Goal: Task Accomplishment & Management: Complete application form

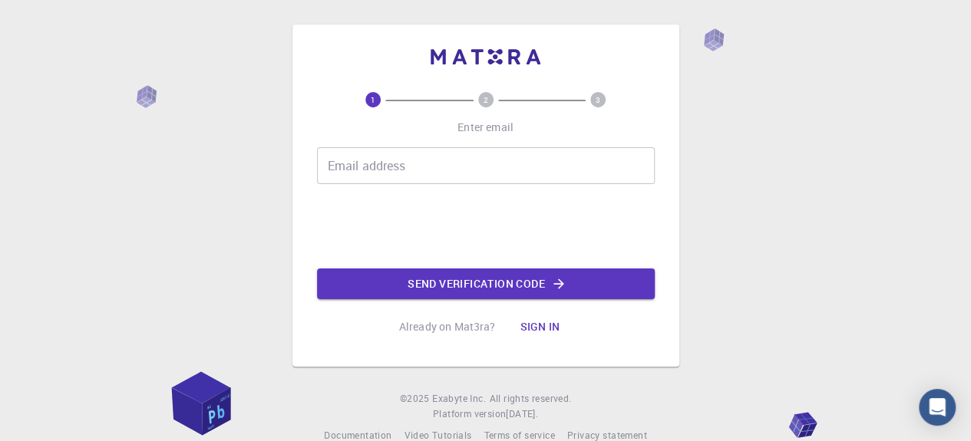
click at [388, 173] on div "Email address Email address" at bounding box center [486, 165] width 338 height 37
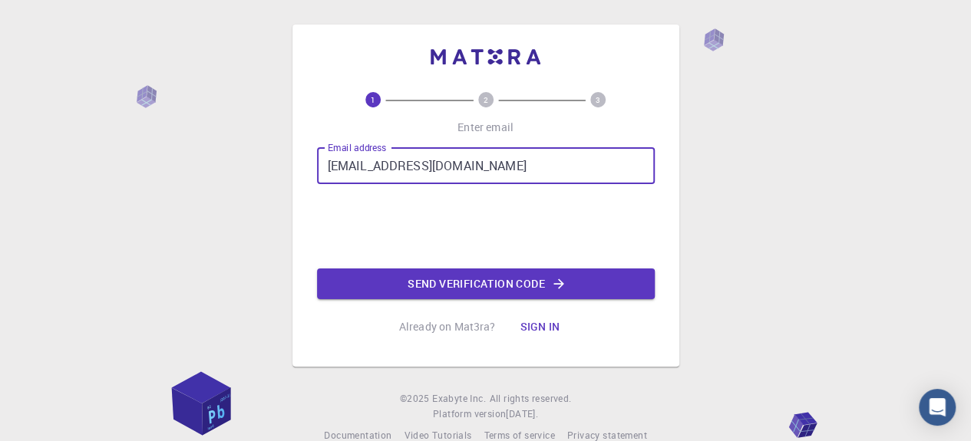
type input "[EMAIL_ADDRESS][DOMAIN_NAME]"
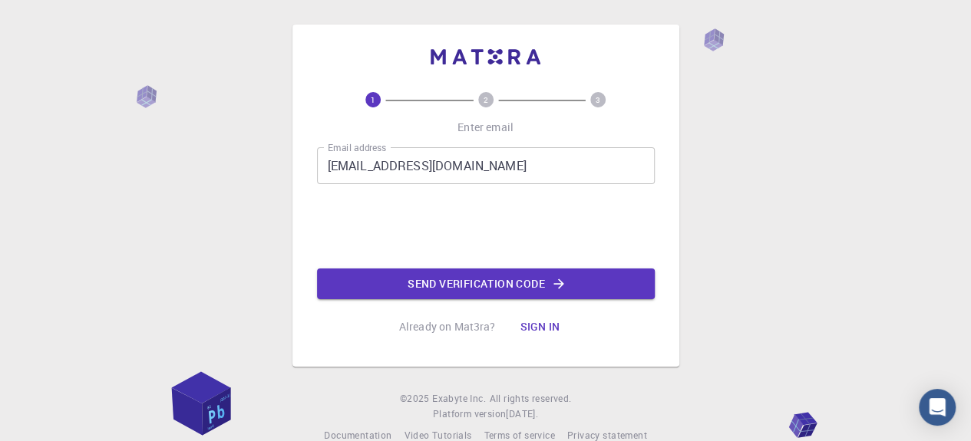
click at [442, 275] on button "Send verification code" at bounding box center [486, 284] width 338 height 31
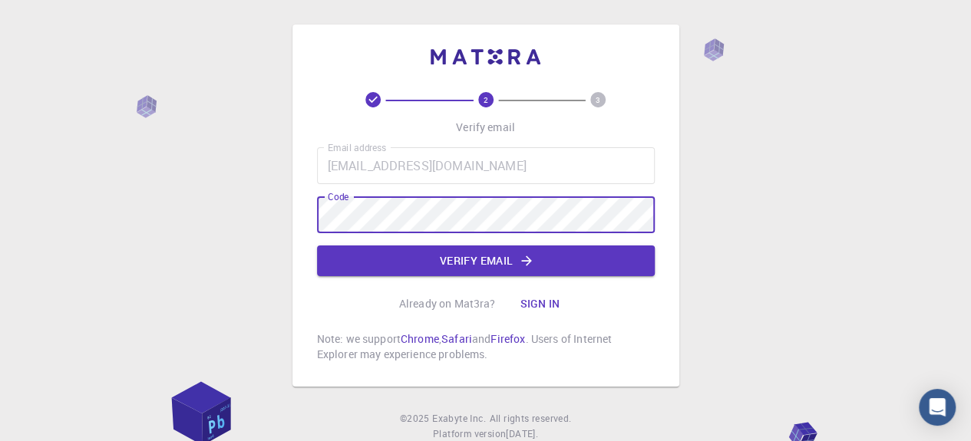
click at [398, 262] on button "Verify email" at bounding box center [486, 261] width 338 height 31
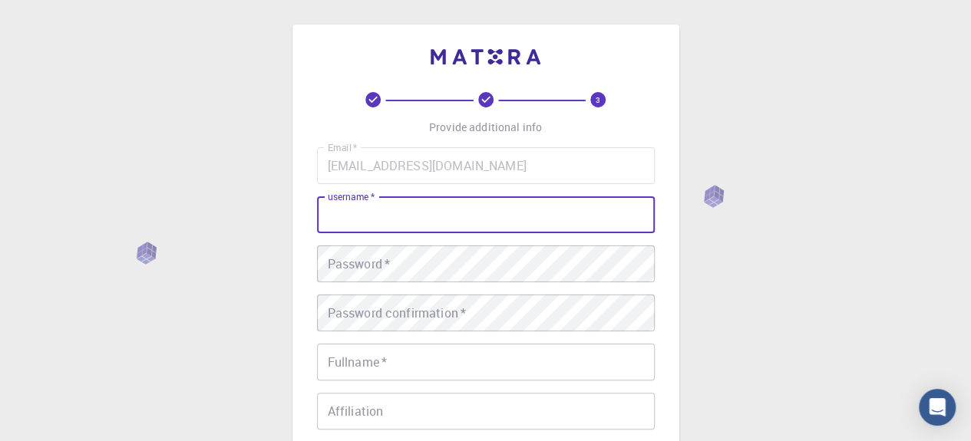
click at [394, 226] on input "username   *" at bounding box center [486, 214] width 338 height 37
click at [334, 213] on input "nyambura" at bounding box center [486, 214] width 338 height 37
type input "Nyambura"
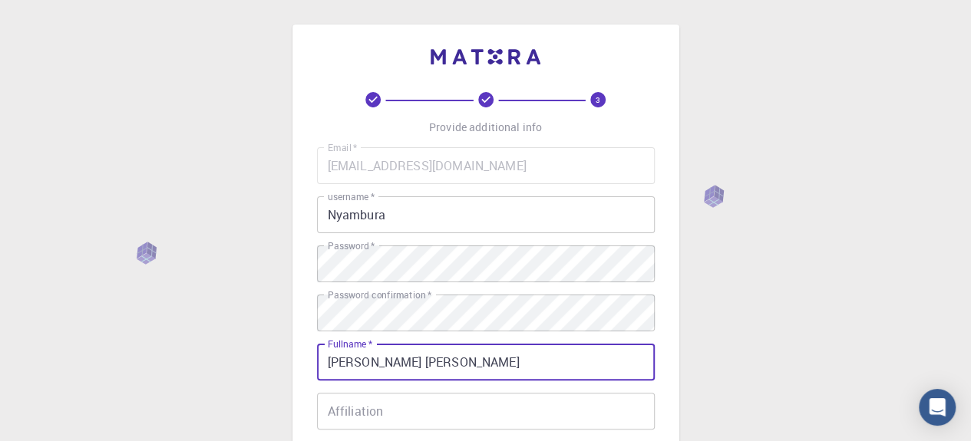
scroll to position [204, 0]
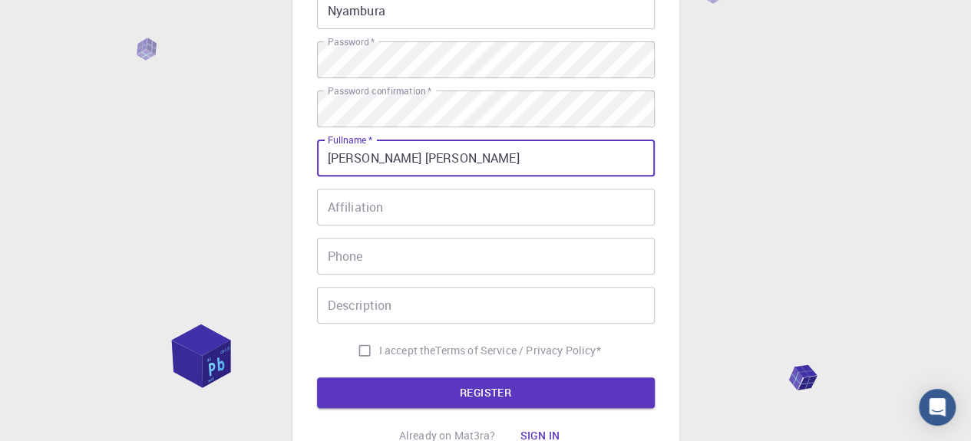
type input "[PERSON_NAME] [PERSON_NAME]"
click at [374, 263] on input "Phone" at bounding box center [486, 256] width 338 height 37
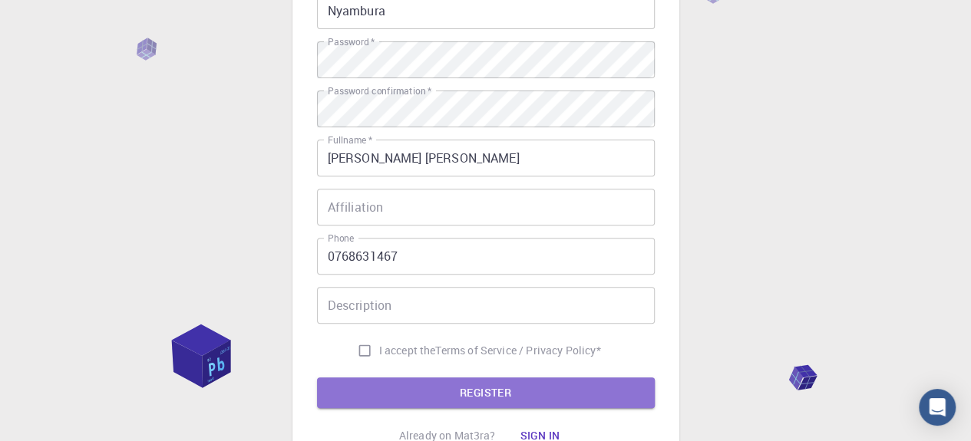
click at [405, 391] on button "REGISTER" at bounding box center [486, 393] width 338 height 31
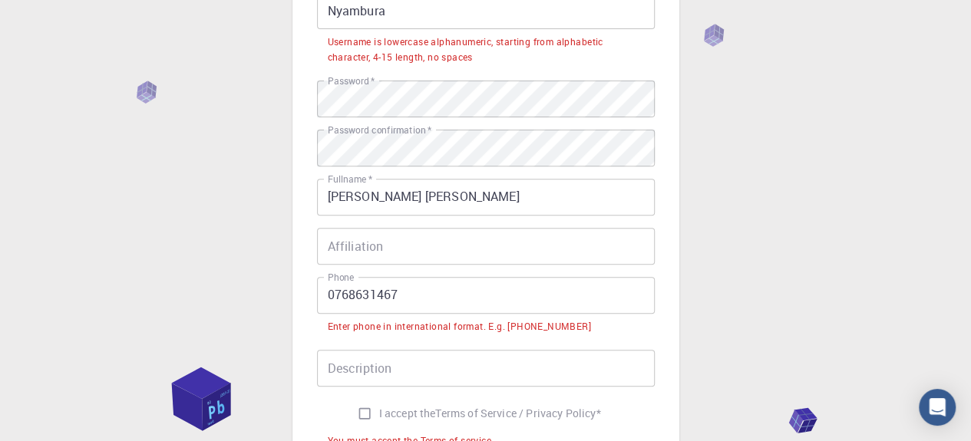
click at [333, 296] on input "0768631467" at bounding box center [486, 295] width 338 height 37
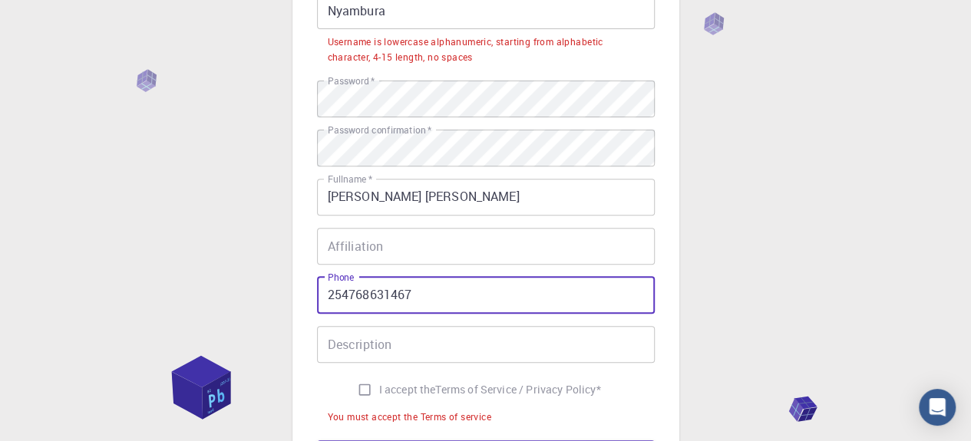
type input "254768631467"
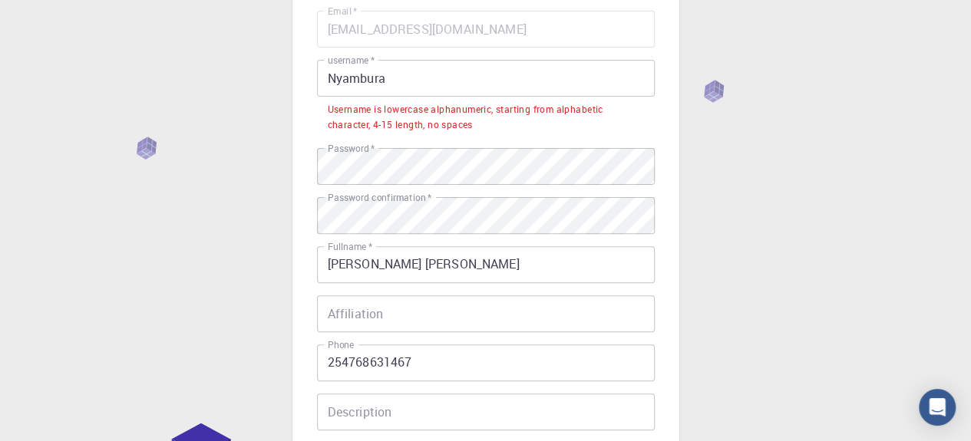
scroll to position [102, 0]
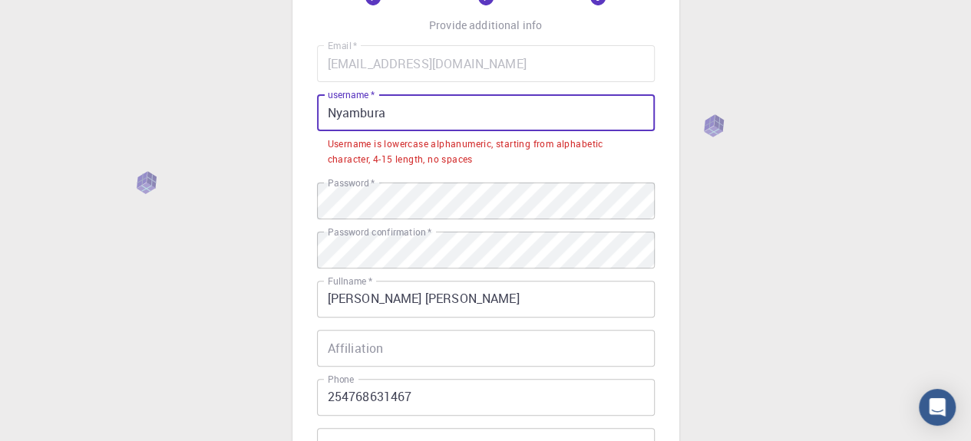
click at [417, 119] on input "Nyambura" at bounding box center [486, 112] width 338 height 37
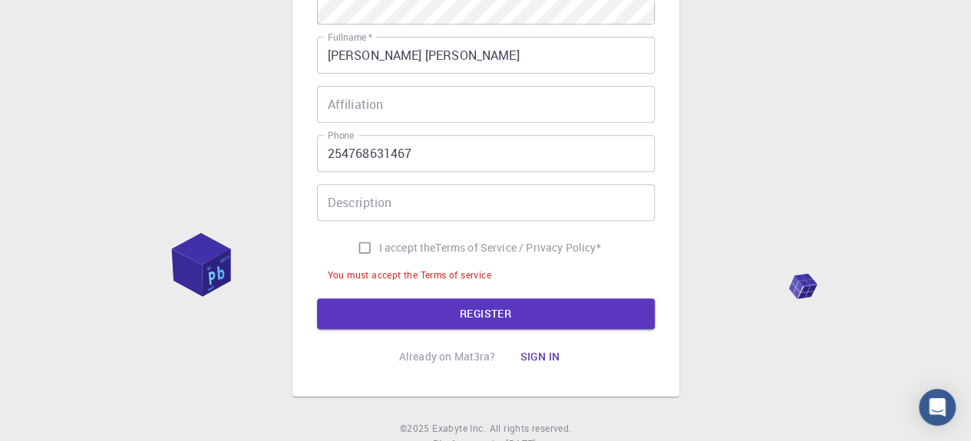
type input "Nyambura123"
click at [413, 311] on button "REGISTER" at bounding box center [486, 313] width 338 height 31
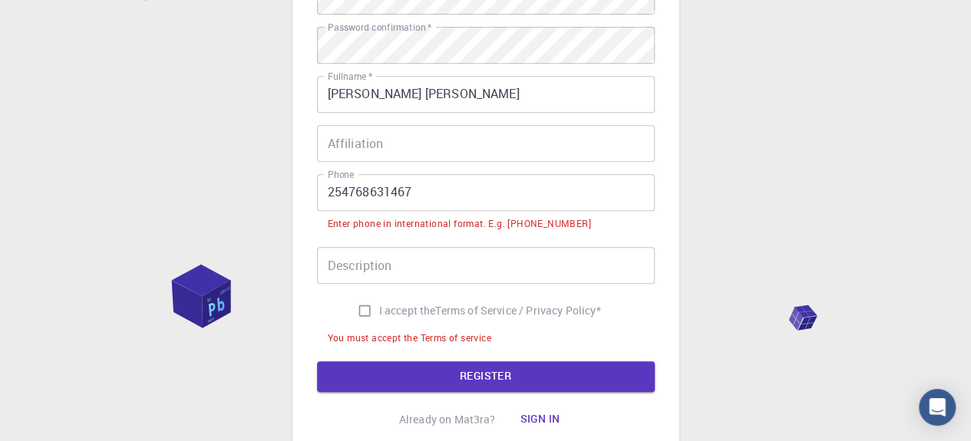
scroll to position [345, 0]
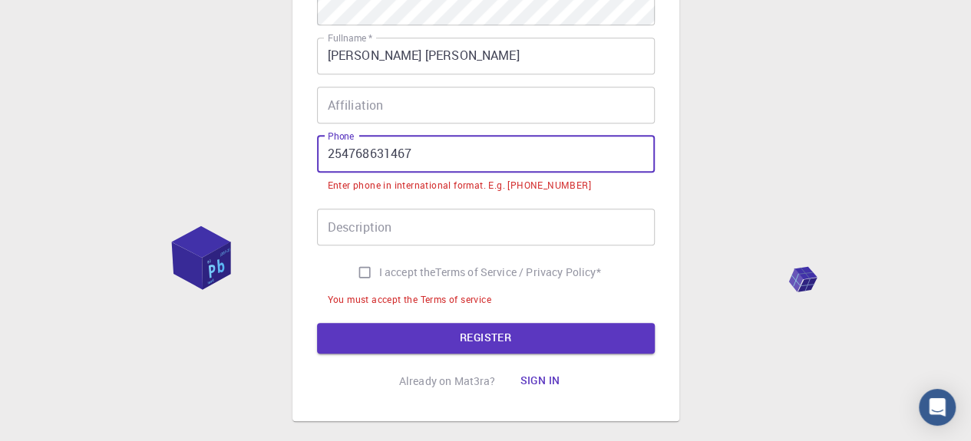
click at [324, 153] on input "254768631467" at bounding box center [486, 154] width 338 height 37
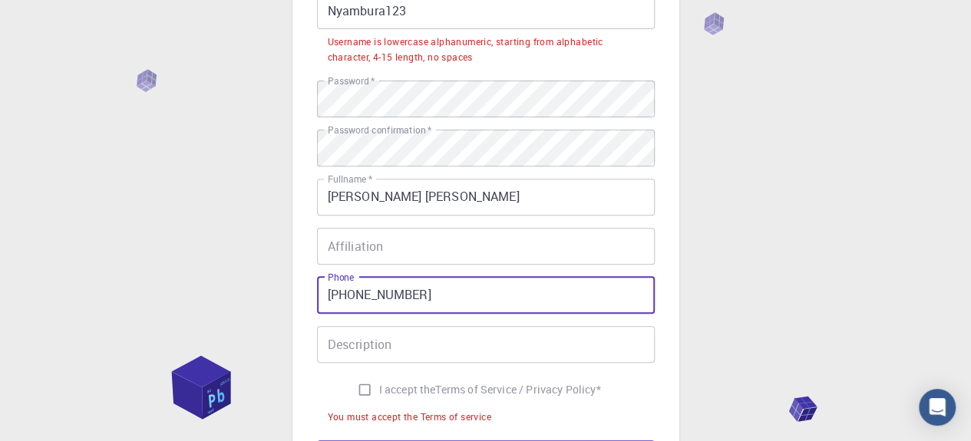
scroll to position [404, 0]
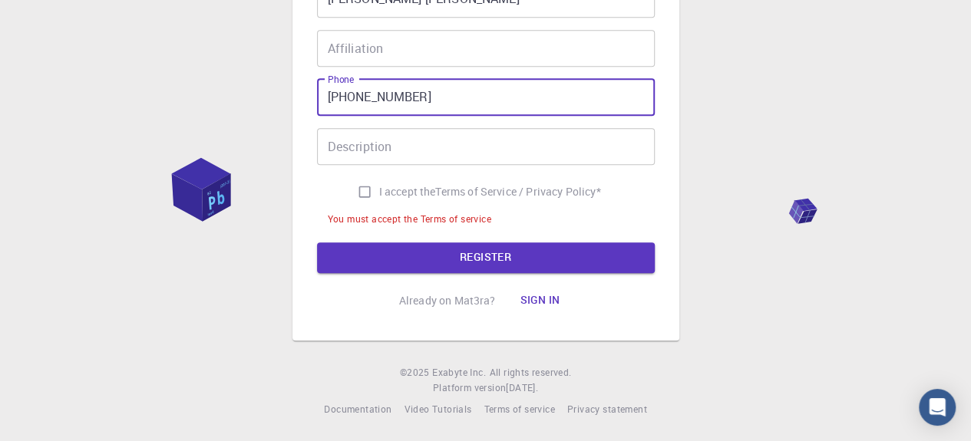
type input "[PHONE_NUMBER]"
click at [353, 183] on input "I accept the Terms of Service / Privacy Policy *" at bounding box center [364, 191] width 29 height 29
checkbox input "true"
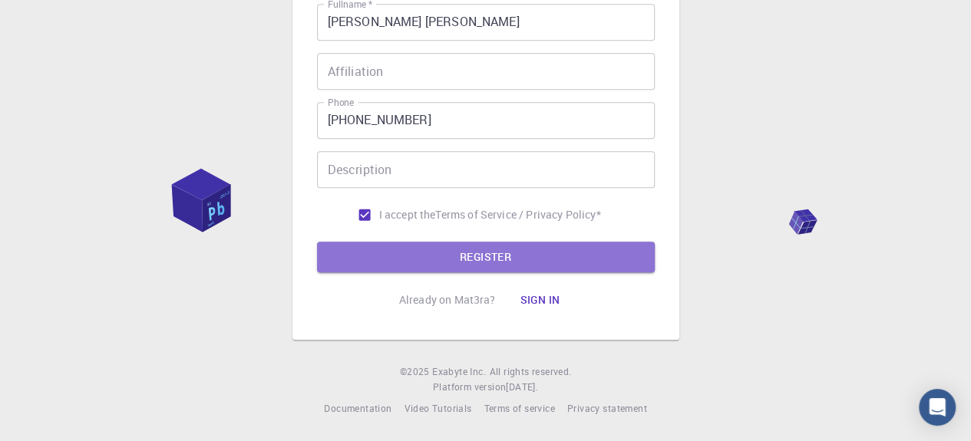
click at [401, 244] on button "REGISTER" at bounding box center [486, 257] width 338 height 31
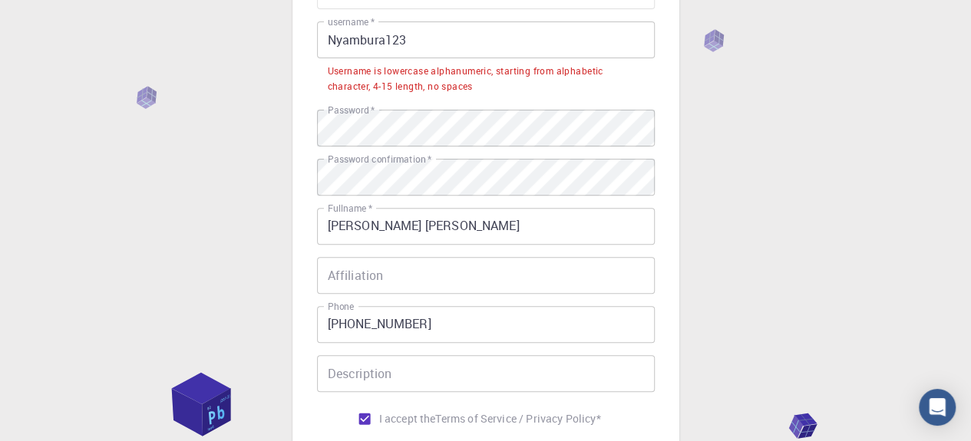
scroll to position [0, 0]
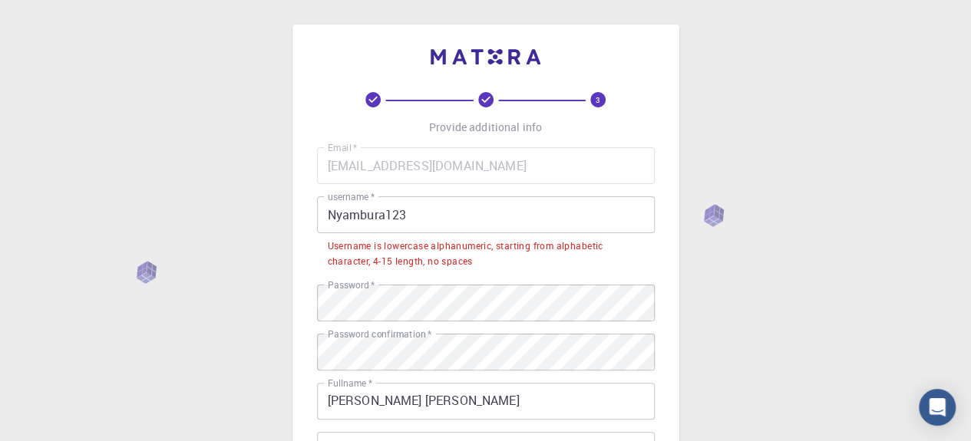
click at [381, 214] on input "Nyambura123" at bounding box center [486, 214] width 338 height 37
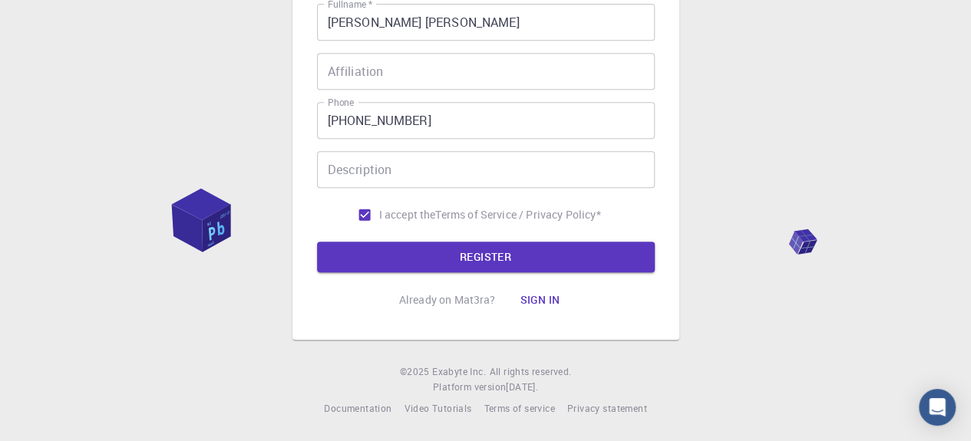
click at [392, 254] on button "REGISTER" at bounding box center [486, 257] width 338 height 31
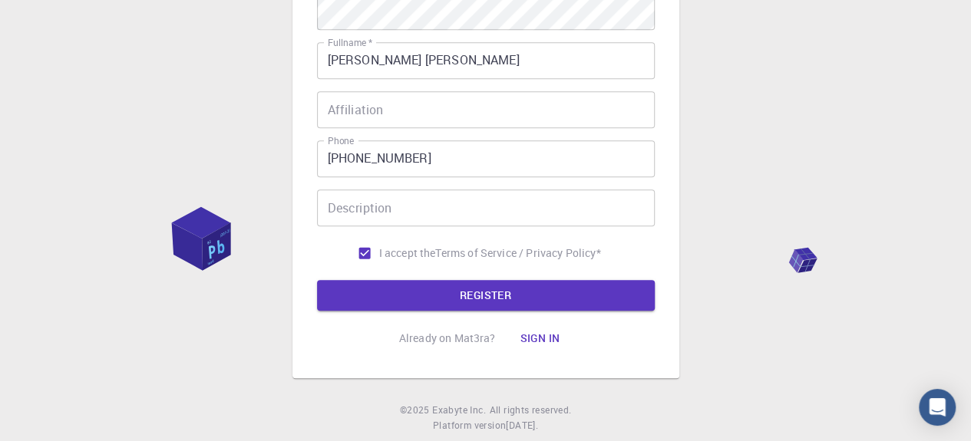
scroll to position [380, 0]
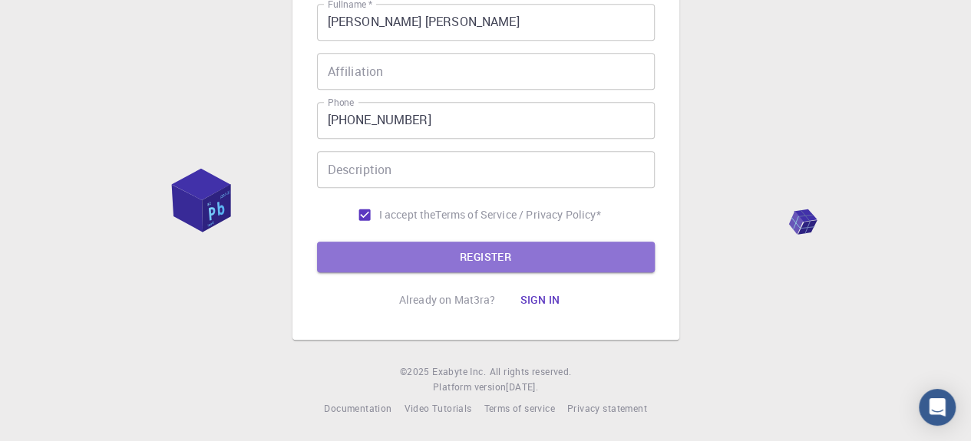
click at [392, 254] on button "REGISTER" at bounding box center [486, 257] width 338 height 31
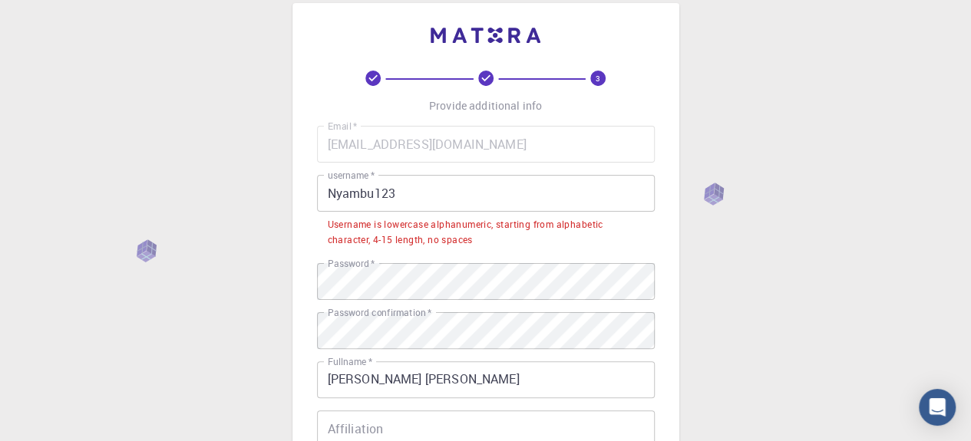
scroll to position [0, 0]
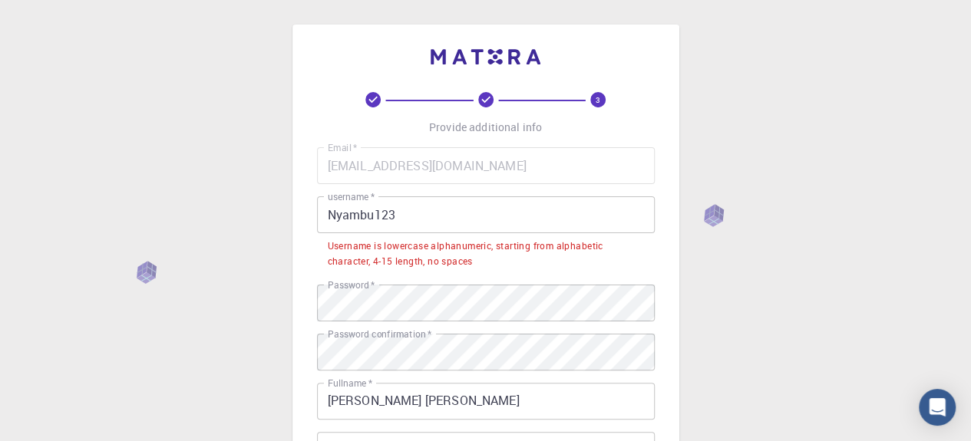
click at [335, 212] on input "Nyambu123" at bounding box center [486, 214] width 338 height 37
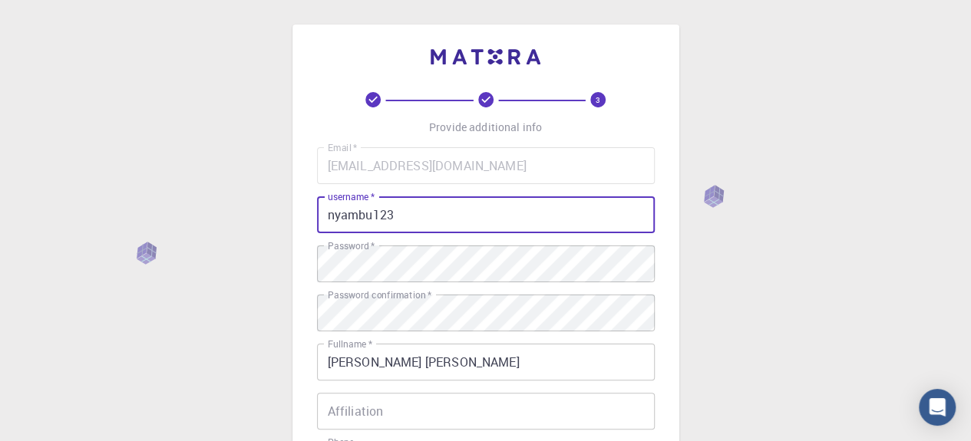
scroll to position [204, 0]
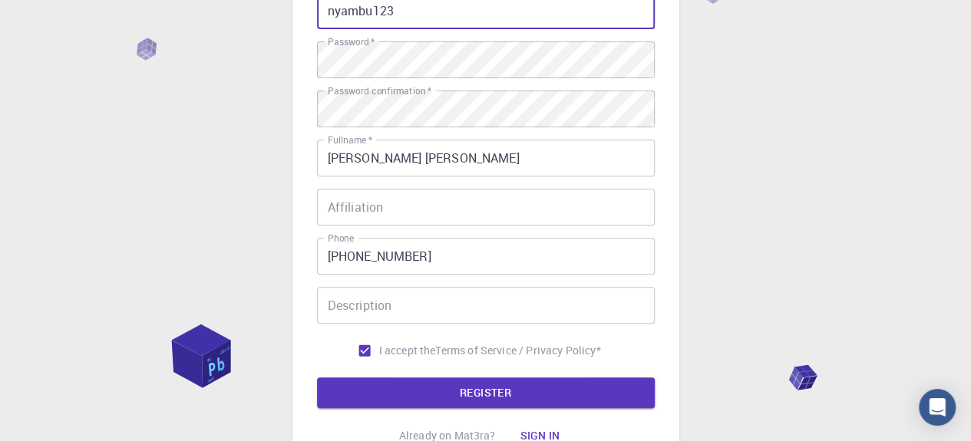
type input "nyambu123"
click at [381, 394] on button "REGISTER" at bounding box center [486, 393] width 338 height 31
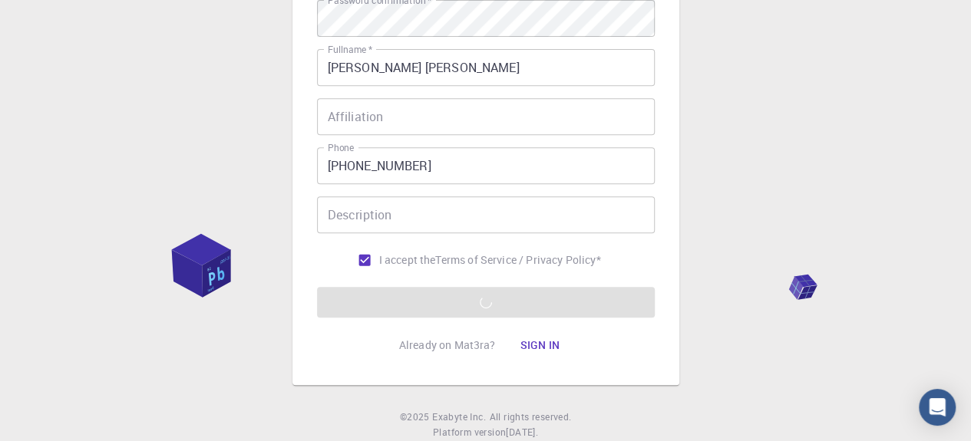
scroll to position [307, 0]
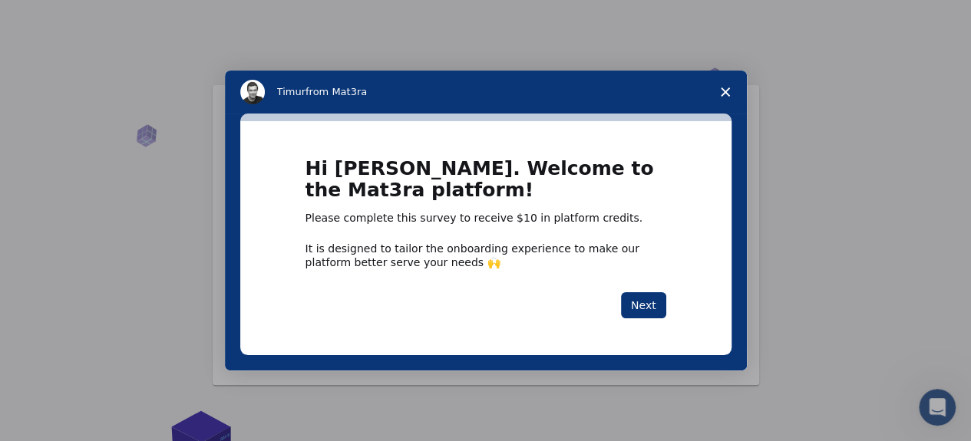
click at [649, 308] on button "Next" at bounding box center [643, 305] width 45 height 26
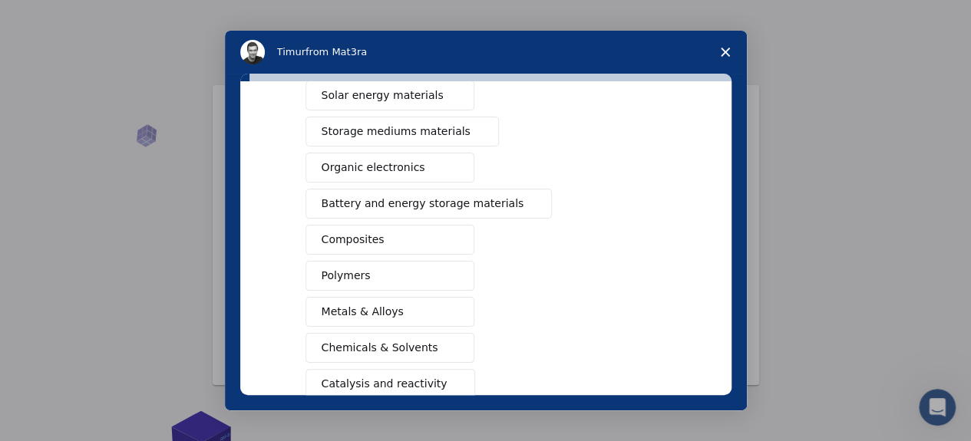
scroll to position [102, 0]
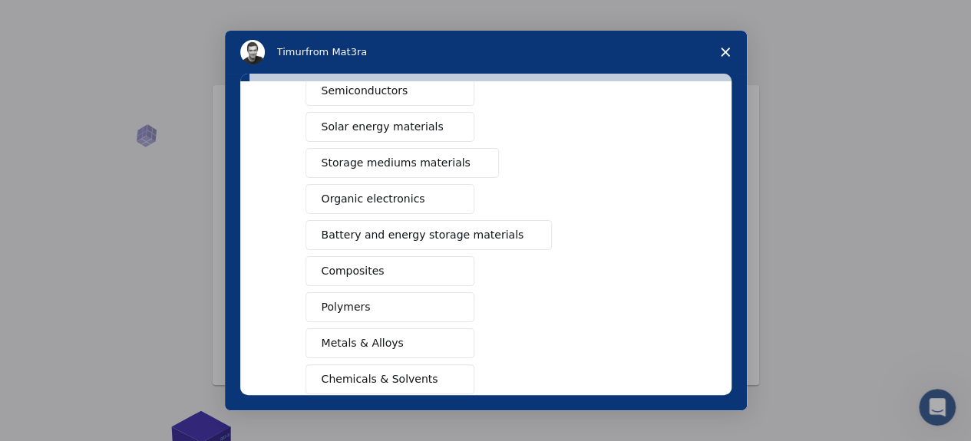
click at [725, 53] on polygon "Close survey" at bounding box center [725, 52] width 9 height 9
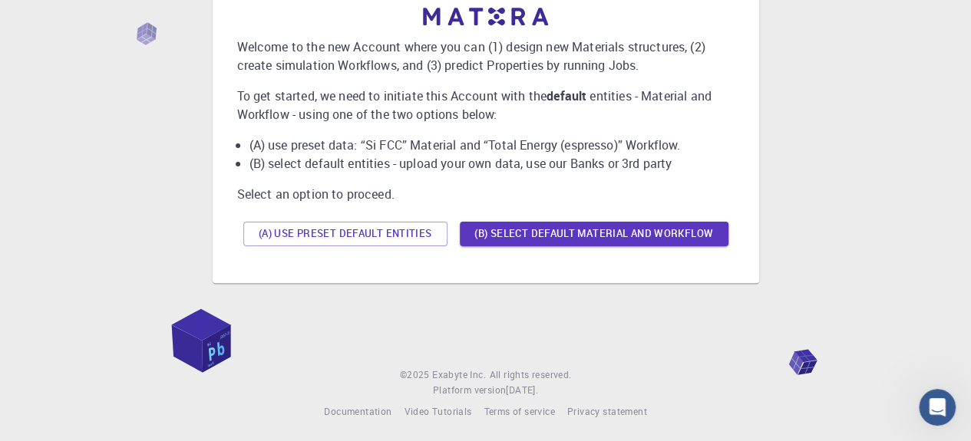
scroll to position [0, 0]
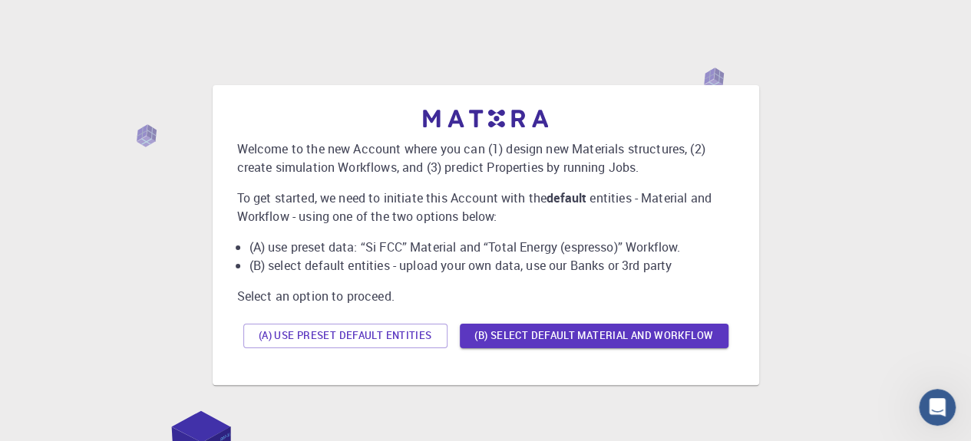
click at [568, 337] on button "(B) Select default material and workflow" at bounding box center [594, 336] width 269 height 25
